Goal: Information Seeking & Learning: Learn about a topic

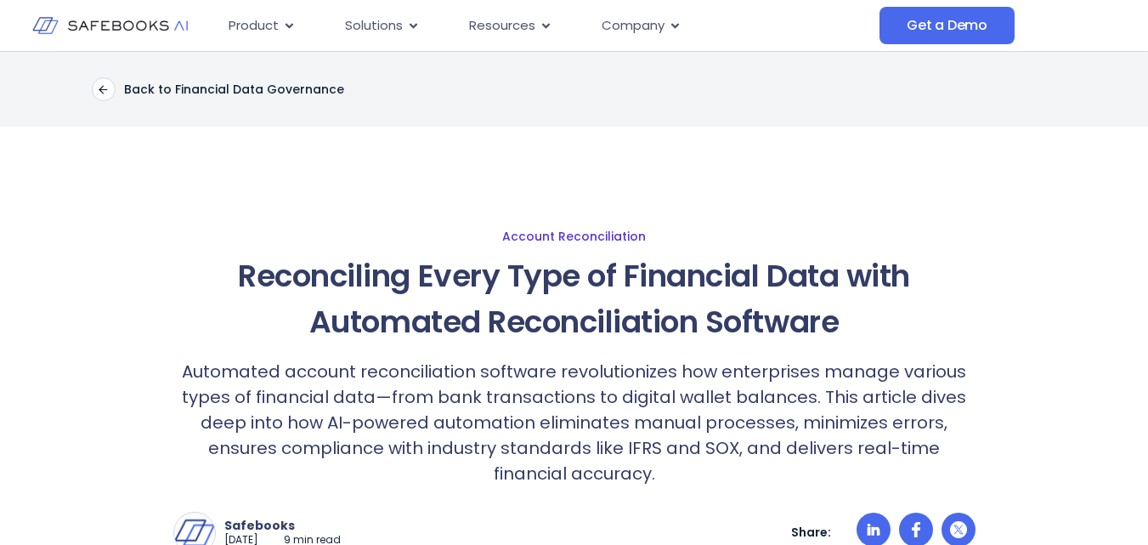
click at [576, 239] on link "Account Reconciliation" at bounding box center [574, 236] width 1114 height 15
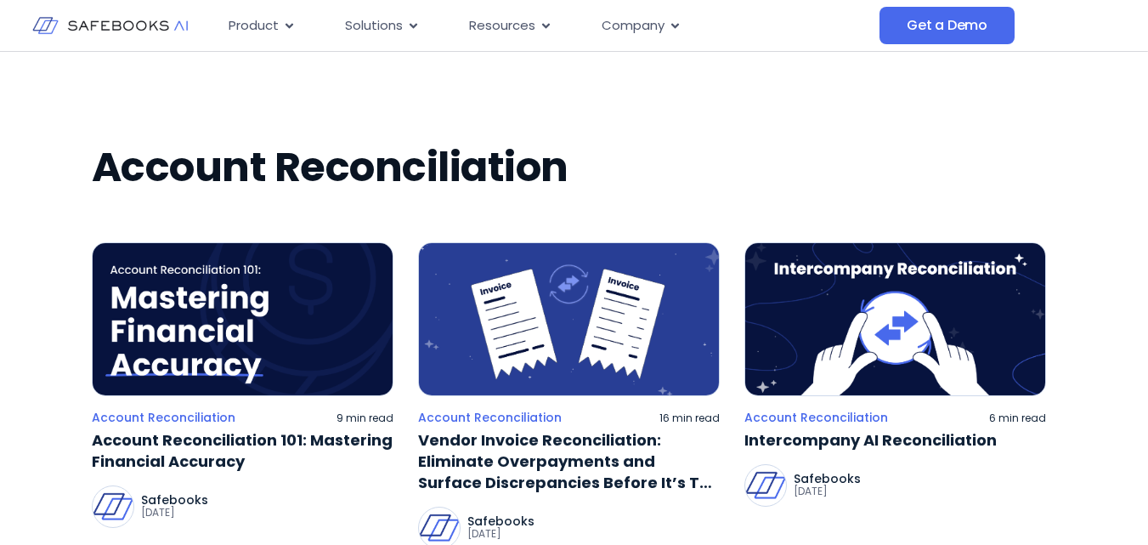
scroll to position [85, 0]
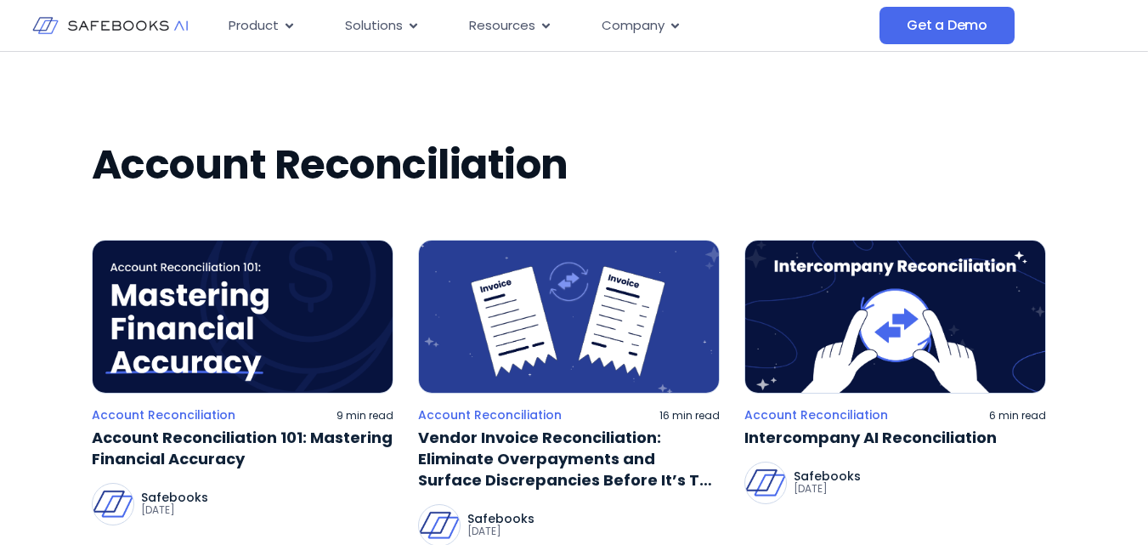
click at [868, 371] on img at bounding box center [895, 317] width 302 height 154
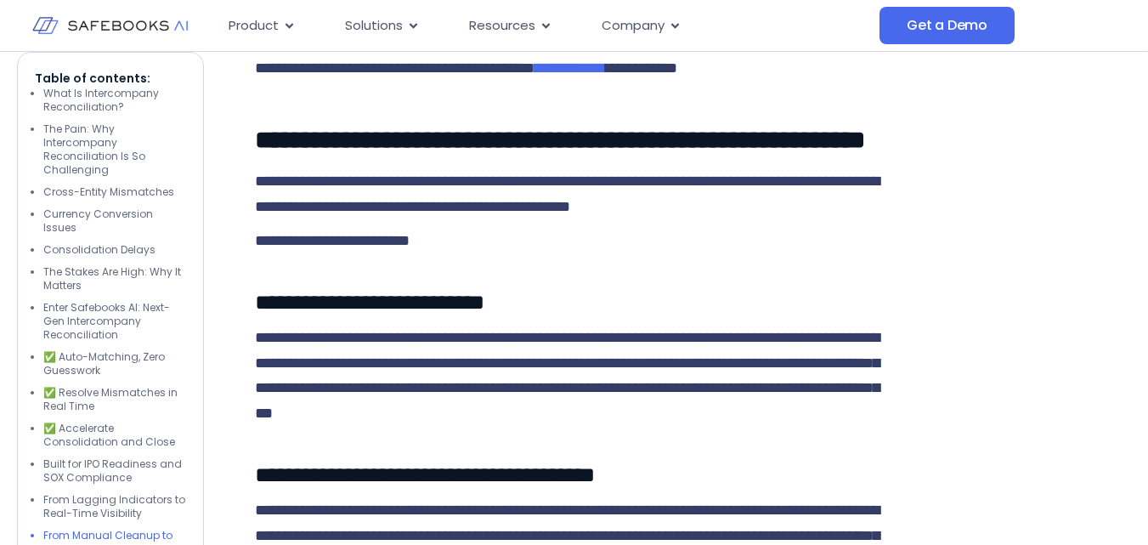
scroll to position [4079, 0]
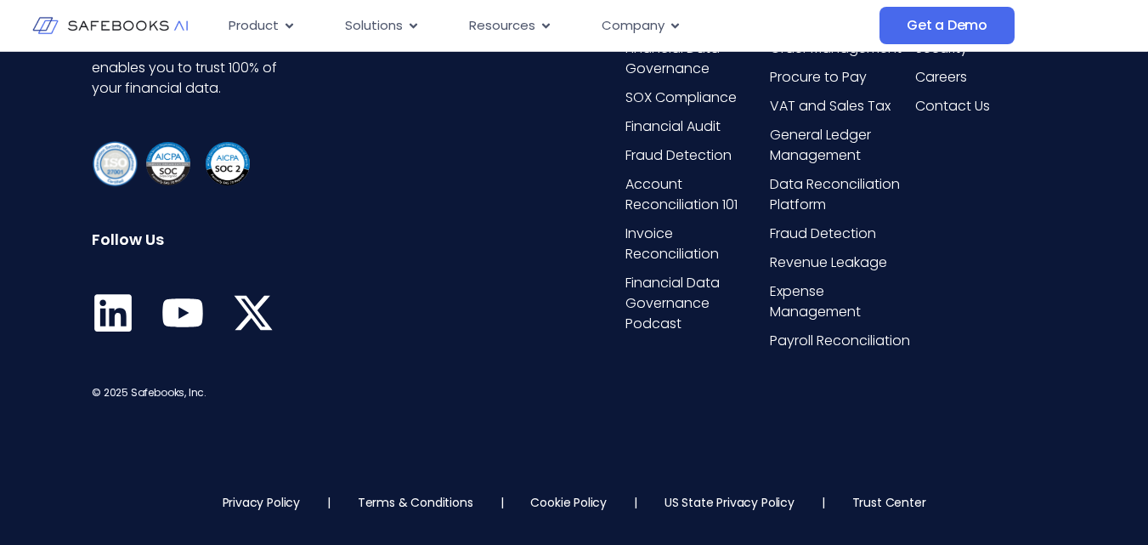
scroll to position [468, 0]
